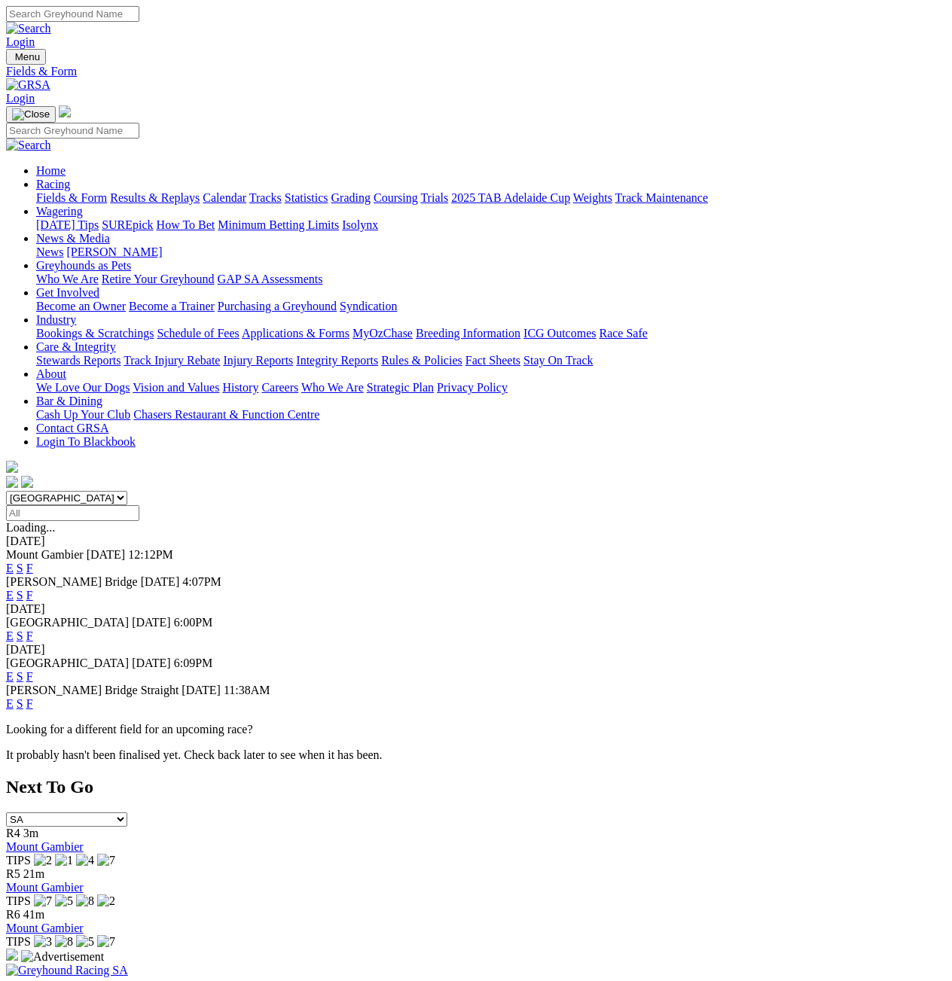
click at [33, 562] on link "F" at bounding box center [29, 568] width 7 height 13
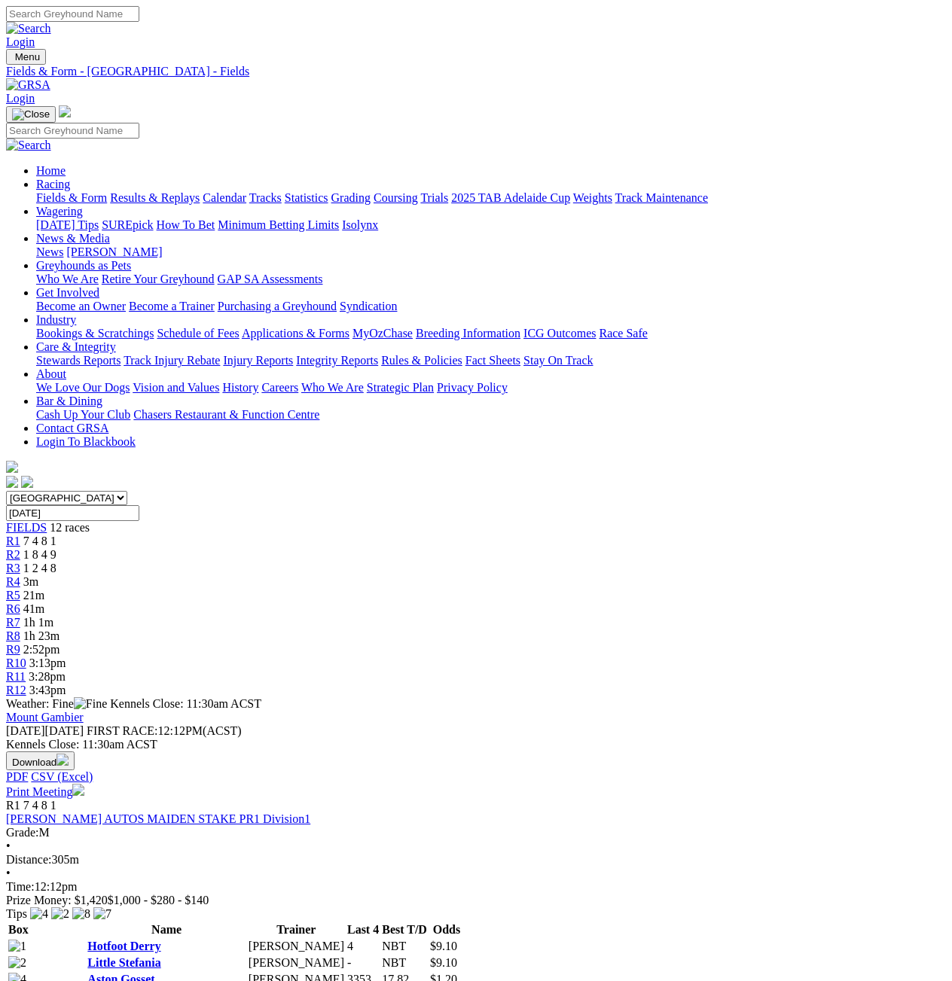
click at [84, 785] on link "Print Meeting" at bounding box center [45, 791] width 78 height 13
click at [165, 191] on link "Results & Replays" at bounding box center [155, 197] width 90 height 13
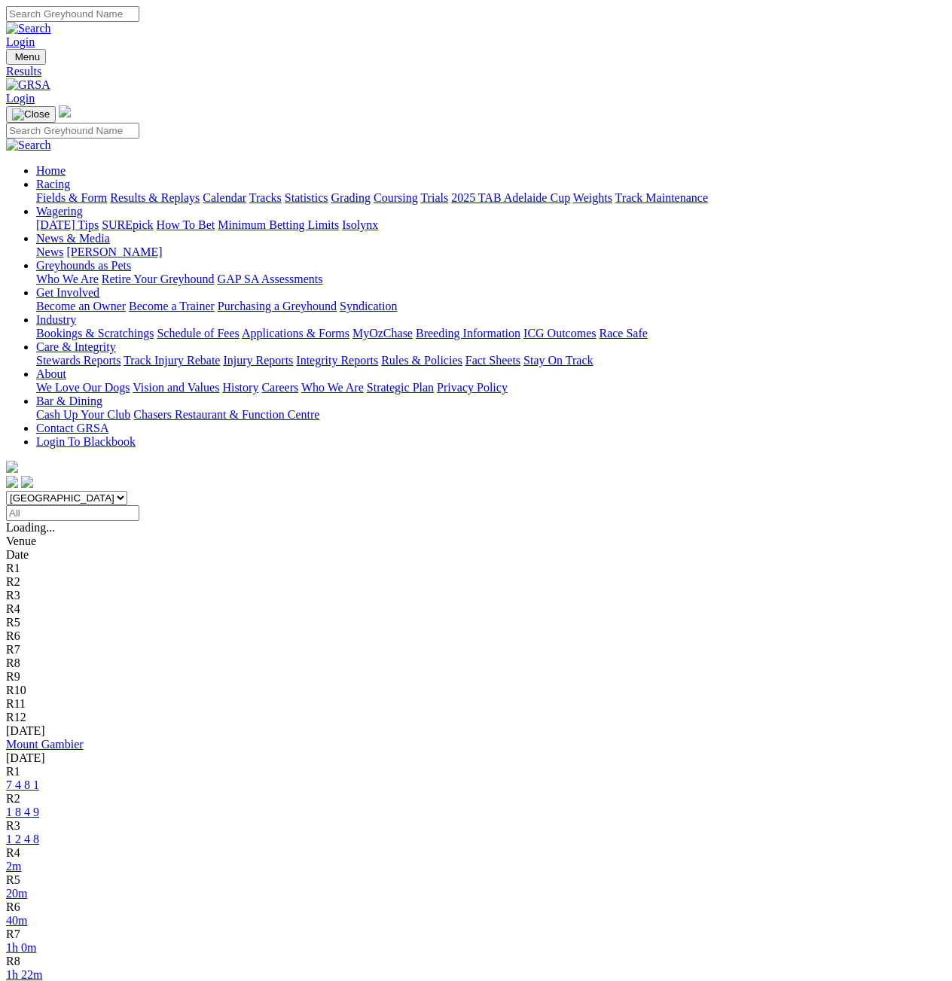
click at [39, 778] on link "7 4 8 1" at bounding box center [22, 784] width 33 height 13
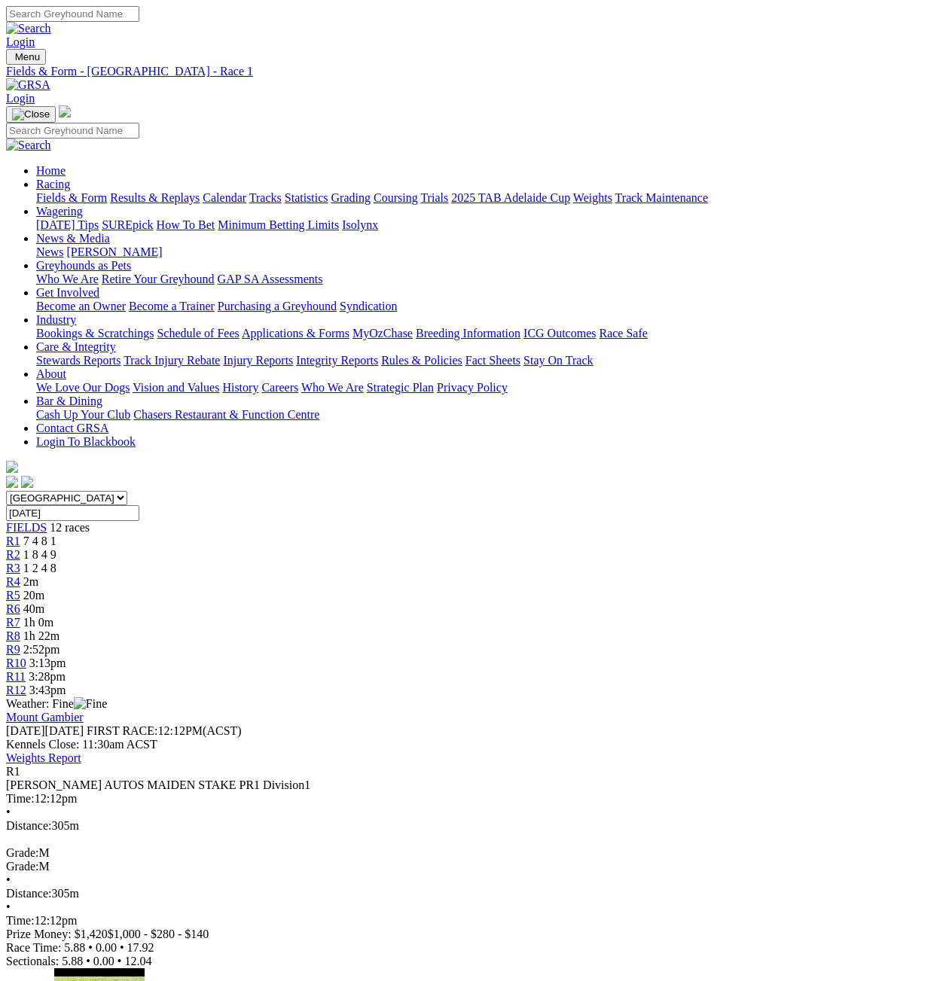
click at [234, 548] on div "R2 1 8 4 9" at bounding box center [476, 555] width 940 height 14
click at [177, 535] on div "R1 7 4 8 1" at bounding box center [476, 542] width 940 height 14
click at [20, 548] on span "R2" at bounding box center [13, 554] width 14 height 13
click at [56, 562] on span "1 2 4 8" at bounding box center [39, 568] width 33 height 13
